Goal: Understand process/instructions: Learn how to perform a task or action

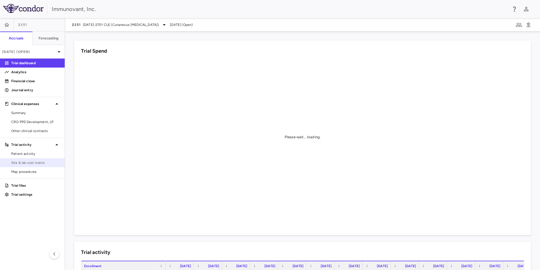
click at [33, 161] on span "Site & lab cost matrix" at bounding box center [35, 162] width 49 height 5
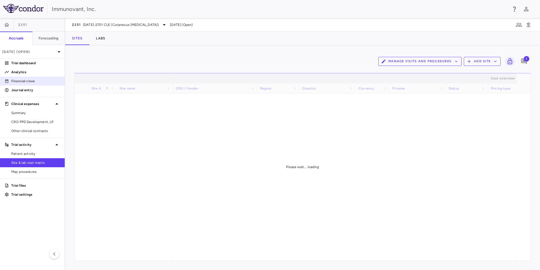
click at [31, 80] on p "Financial close" at bounding box center [35, 80] width 49 height 5
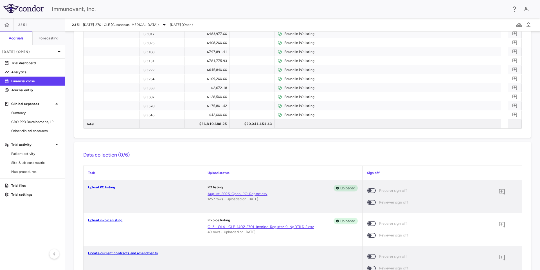
scroll to position [421, 0]
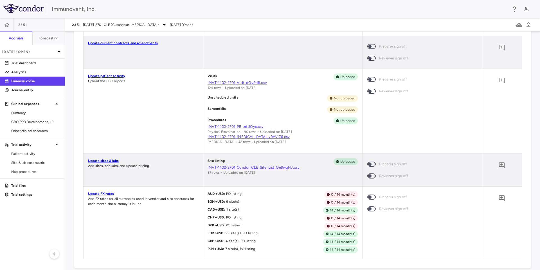
click at [104, 159] on link "Update sites & labs" at bounding box center [103, 161] width 31 height 4
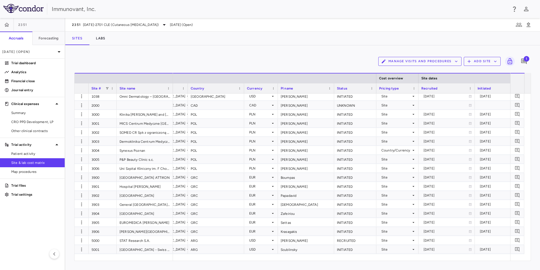
scroll to position [0, 109]
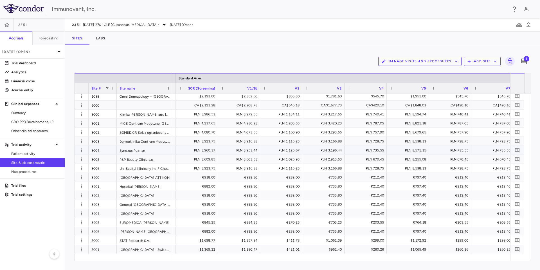
click at [233, 150] on div "PLN 3,953.44" at bounding box center [240, 150] width 34 height 9
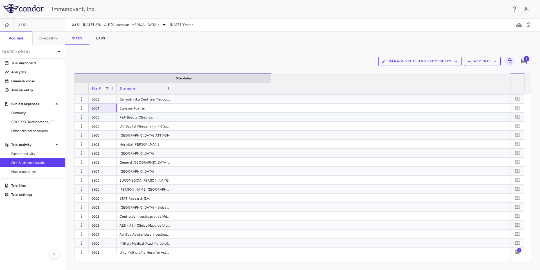
scroll to position [0, 0]
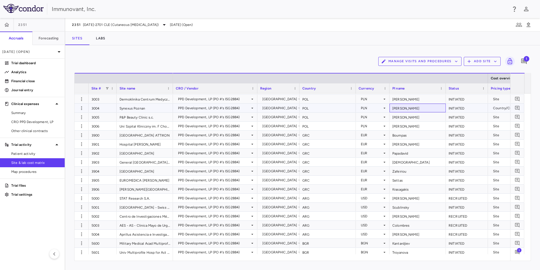
click at [428, 106] on div "Antkowiak- Piątyszek" at bounding box center [417, 107] width 56 height 9
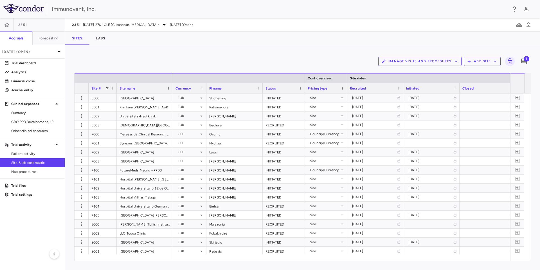
scroll to position [0, 282]
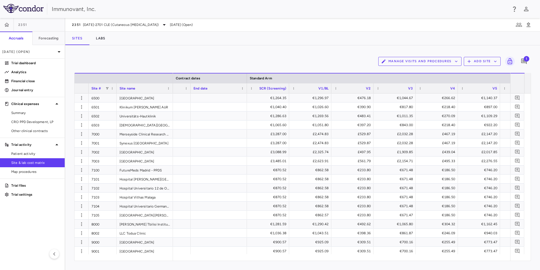
click at [444, 47] on div "Manage Visits and Procedures Add Site 1 Drag here to set row groups Drag here t…" at bounding box center [302, 157] width 475 height 224
